Goal: Find specific page/section: Find specific page/section

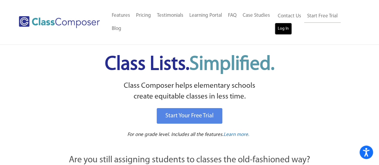
click at [284, 31] on link "Log In" at bounding box center [283, 29] width 17 height 12
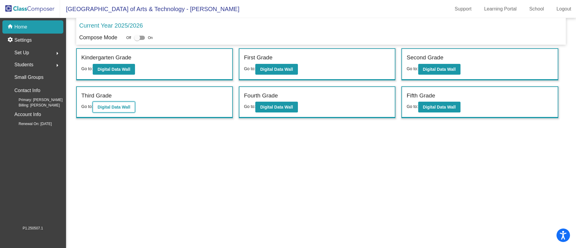
click at [119, 108] on b "Digital Data Wall" at bounding box center [113, 107] width 33 height 5
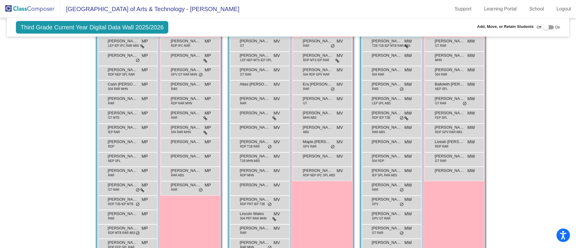
scroll to position [135, 0]
click at [258, 217] on span "504 PRT RAR MHN" at bounding box center [253, 218] width 27 height 4
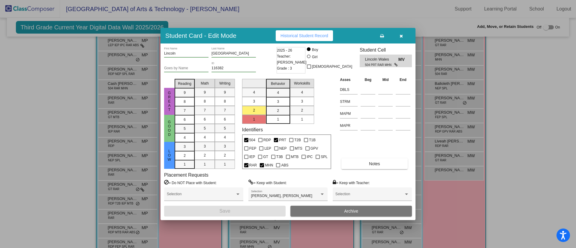
click at [315, 229] on div at bounding box center [288, 124] width 576 height 248
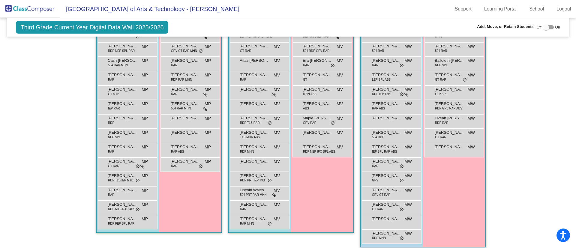
scroll to position [159, 0]
click at [0, 0] on div "Girls: 10 [PERSON_NAME] GT RAR MW lock do_not_disturb_alt [PERSON_NAME] MHN MW …" at bounding box center [0, 0] width 0 height 0
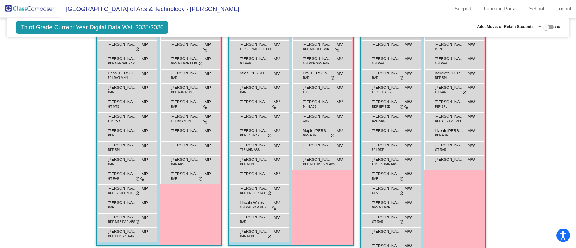
scroll to position [145, 0]
click at [535, 132] on div "Hallway - Hallway Class picture_as_pdf Add Student First Name Last Name Student…" at bounding box center [287, 133] width 553 height 267
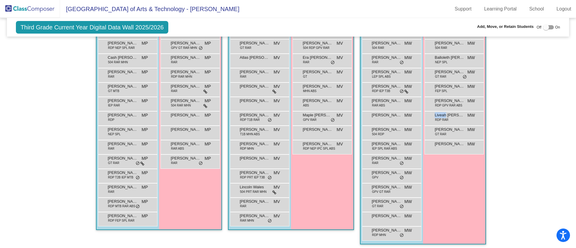
scroll to position [161, 0]
click at [0, 0] on div "Girls: 10 [PERSON_NAME] GT RAR MW lock do_not_disturb_alt [PERSON_NAME] MHN MW …" at bounding box center [0, 0] width 0 height 0
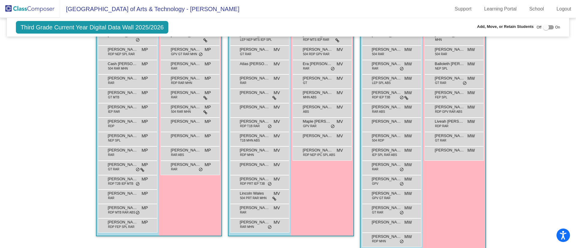
scroll to position [151, 0]
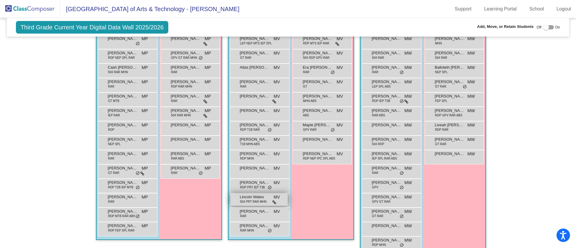
click at [258, 204] on div "Lincoln Wales 504 PRT RAR MHN MV lock do_not_disturb_alt" at bounding box center [258, 199] width 57 height 12
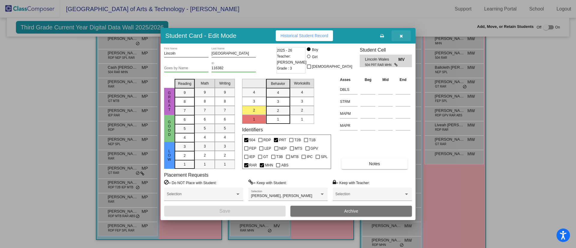
click at [403, 34] on icon "button" at bounding box center [401, 36] width 3 height 4
